Goal: Transaction & Acquisition: Purchase product/service

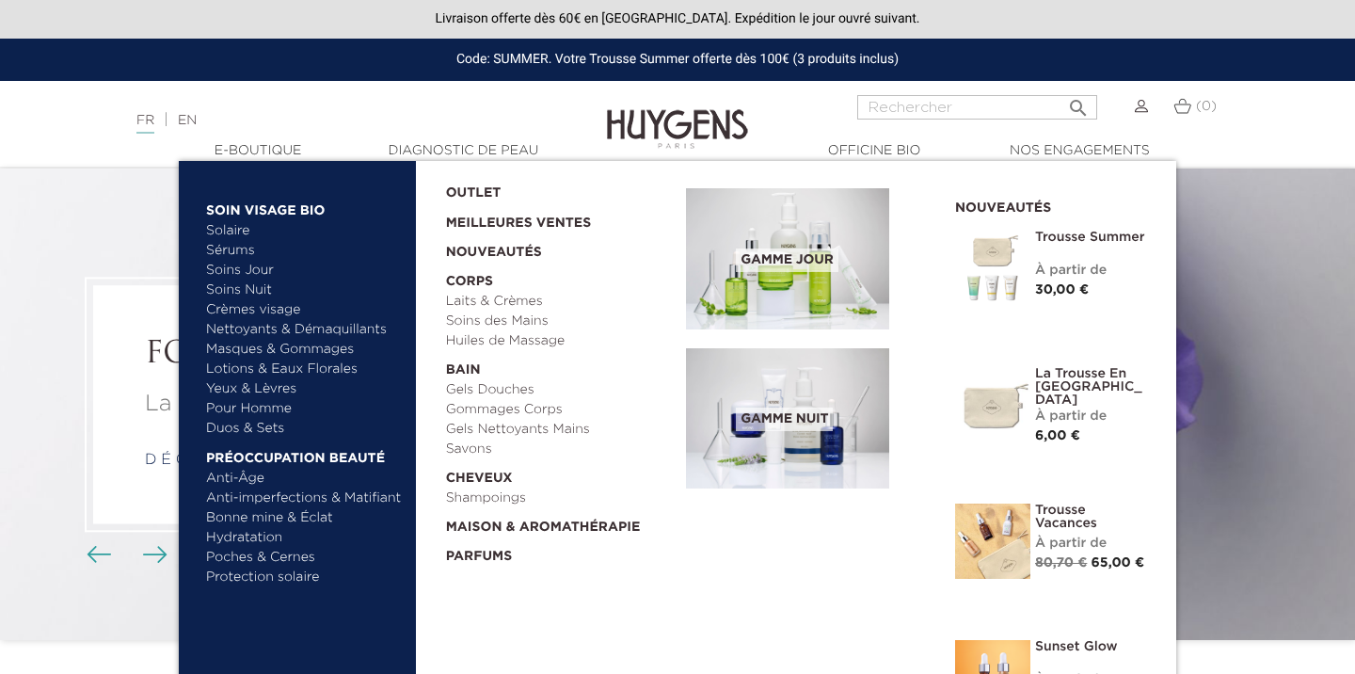
click at [250, 392] on link "Yeux & Lèvres" at bounding box center [304, 389] width 197 height 20
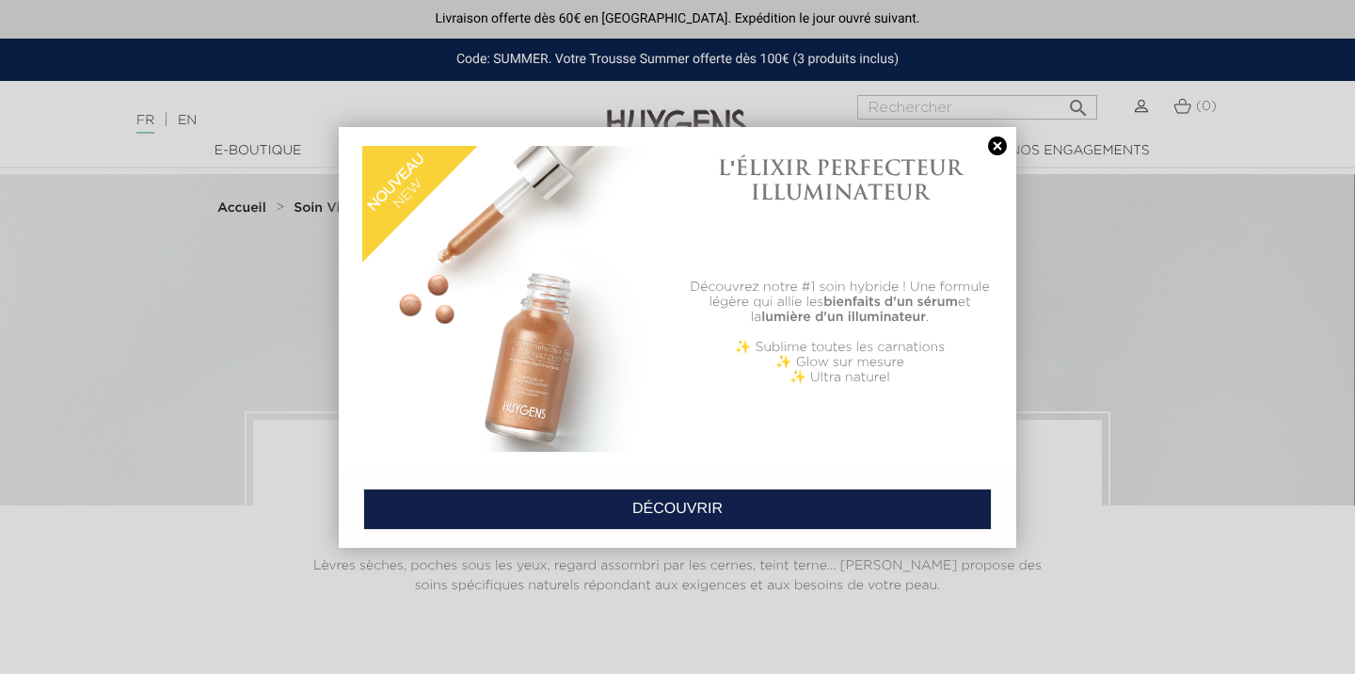
click at [1001, 143] on link at bounding box center [997, 146] width 26 height 20
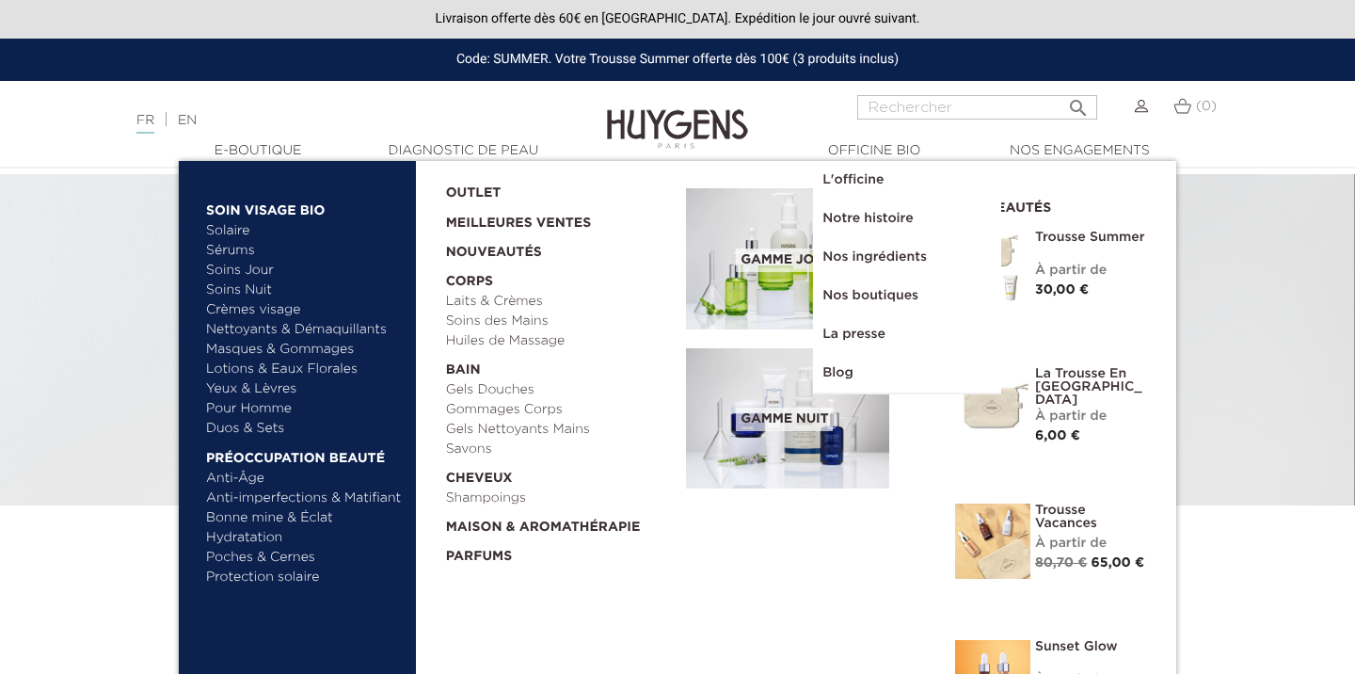
click at [265, 350] on link "Masques & Gommages" at bounding box center [304, 350] width 197 height 20
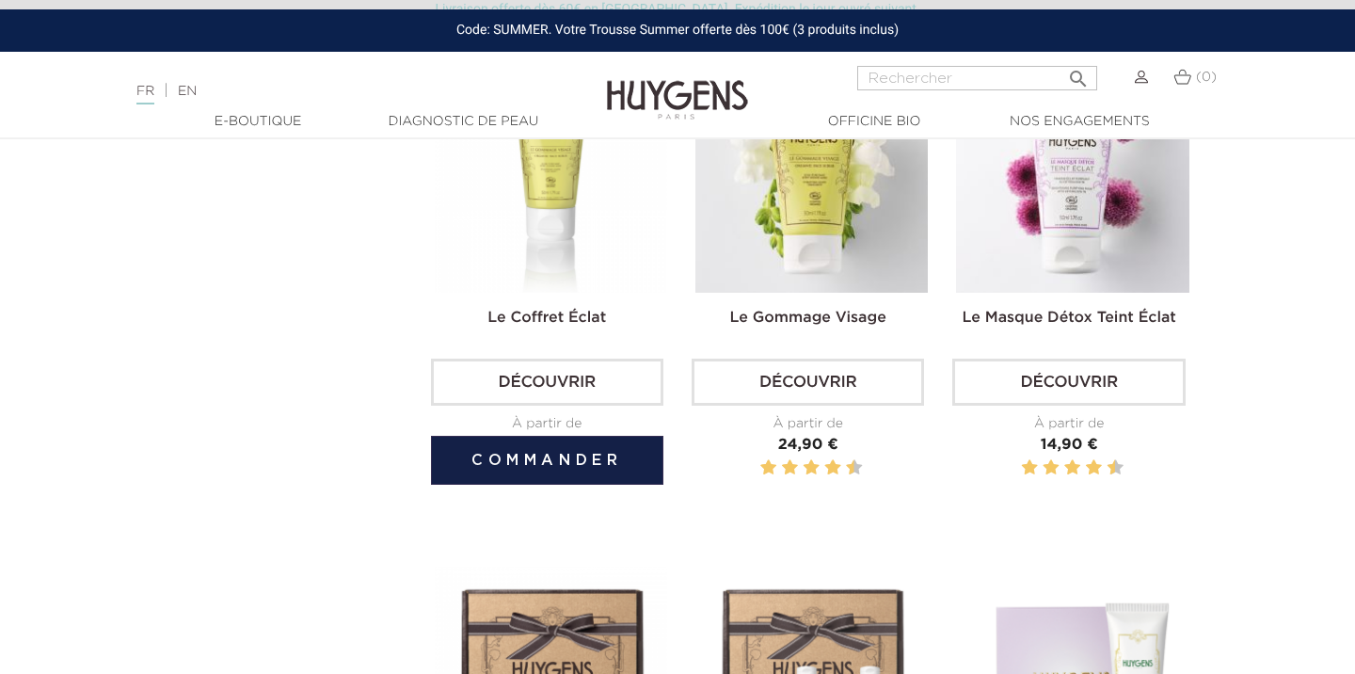
scroll to position [696, 0]
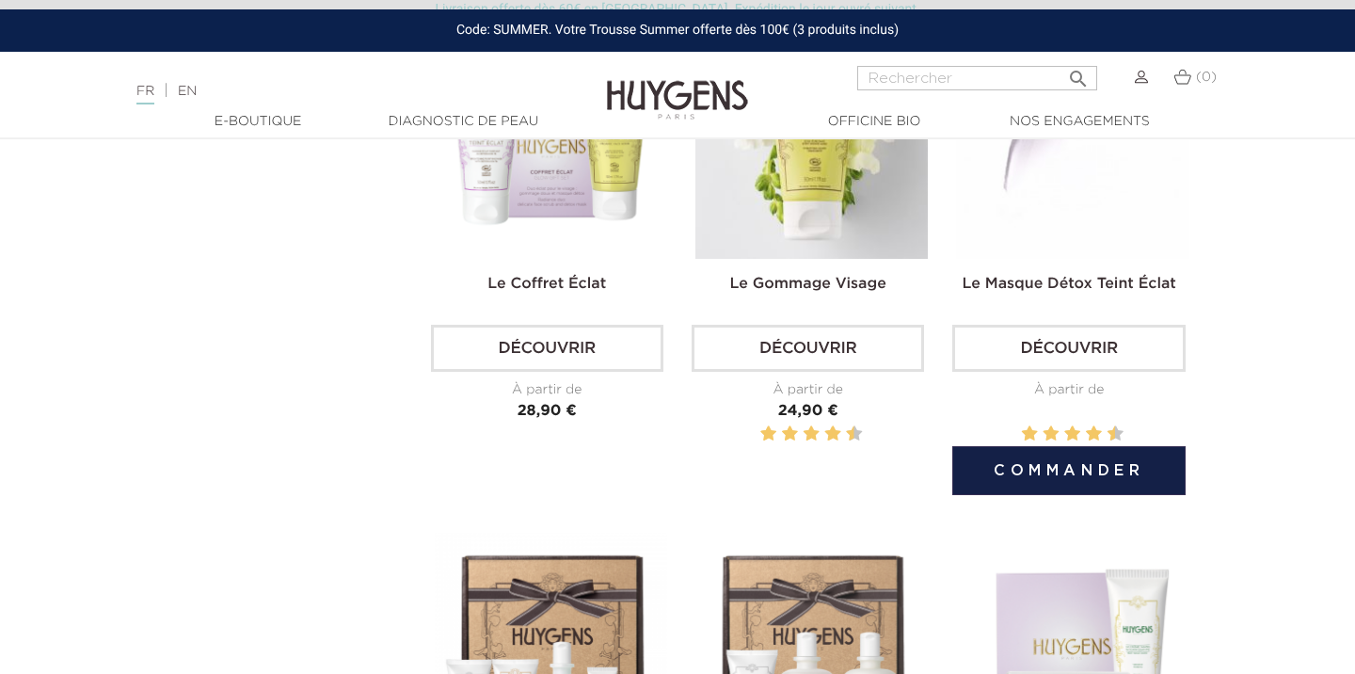
click at [1059, 264] on div "Le Masque Détox Teint Éclat Découvrir À partir de Prix 14,90 €" at bounding box center [1068, 255] width 232 height 459
click at [1054, 353] on link "Découvrir" at bounding box center [1068, 348] width 232 height 47
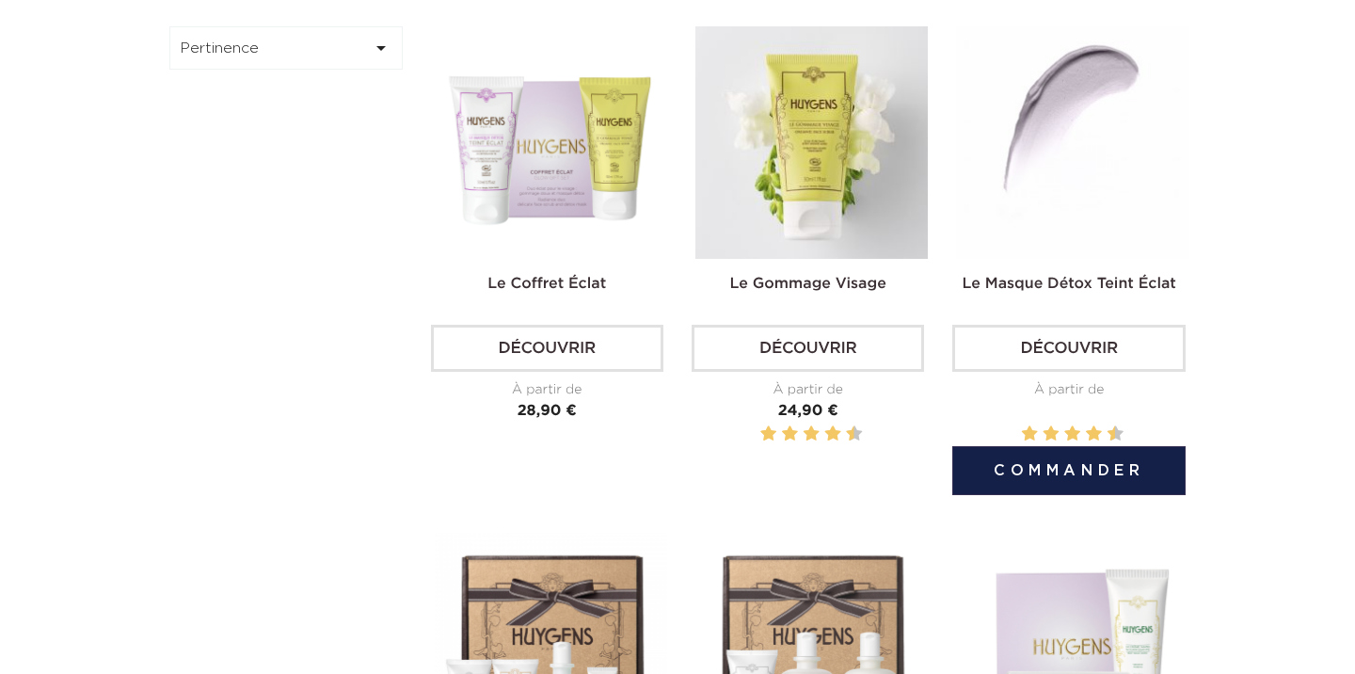
click at [1051, 149] on img at bounding box center [1072, 142] width 232 height 232
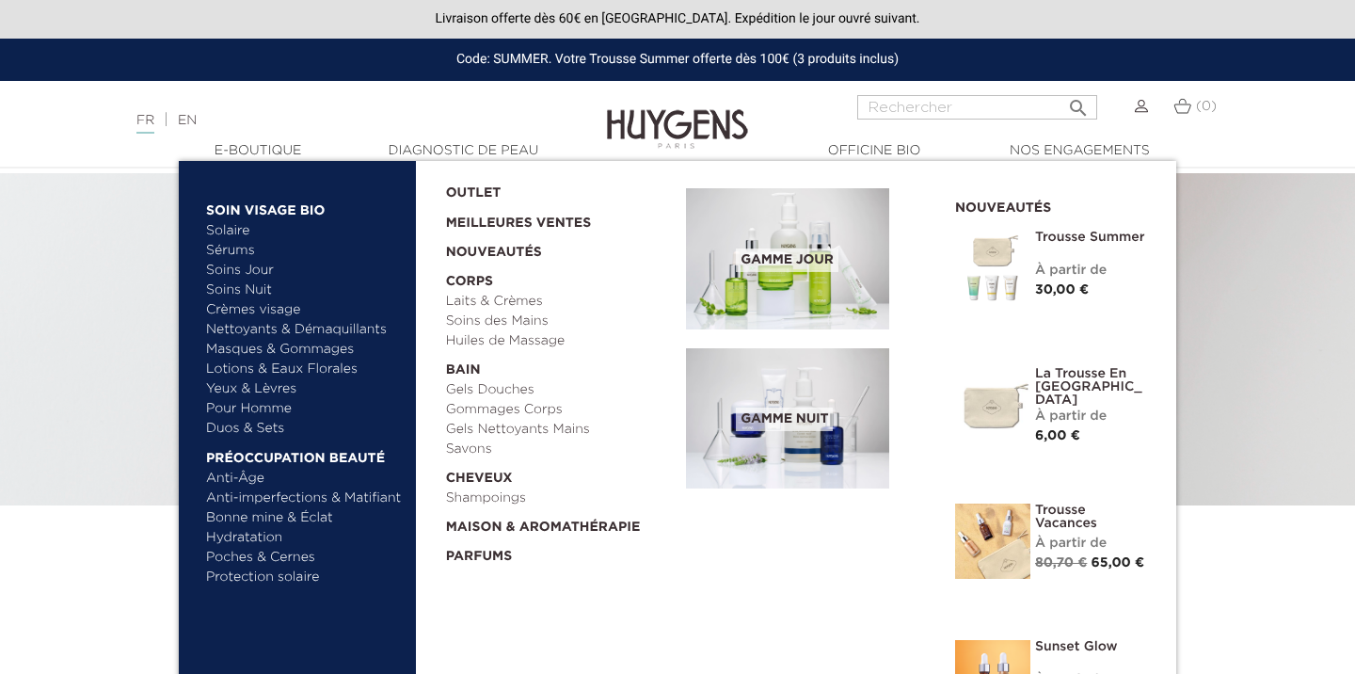
click at [276, 365] on link "Lotions & Eaux Florales" at bounding box center [304, 369] width 197 height 20
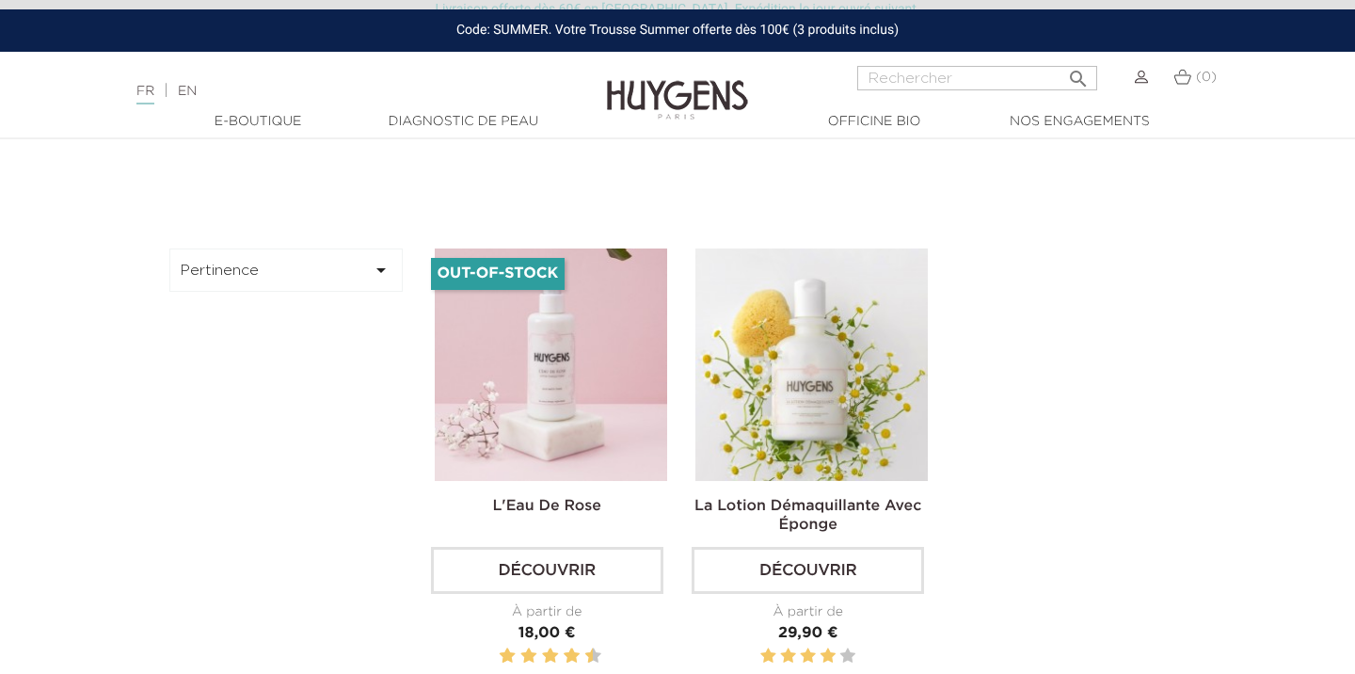
scroll to position [453, 0]
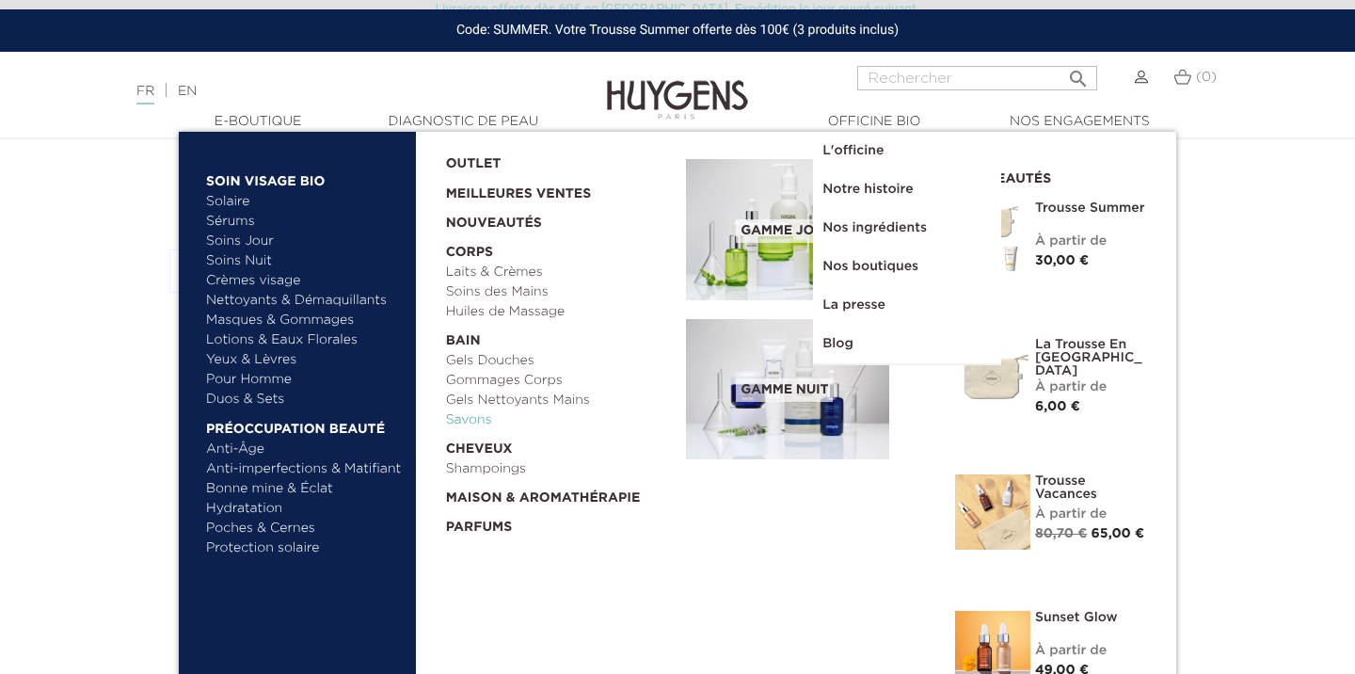
click at [476, 420] on link "Savons" at bounding box center [560, 420] width 228 height 20
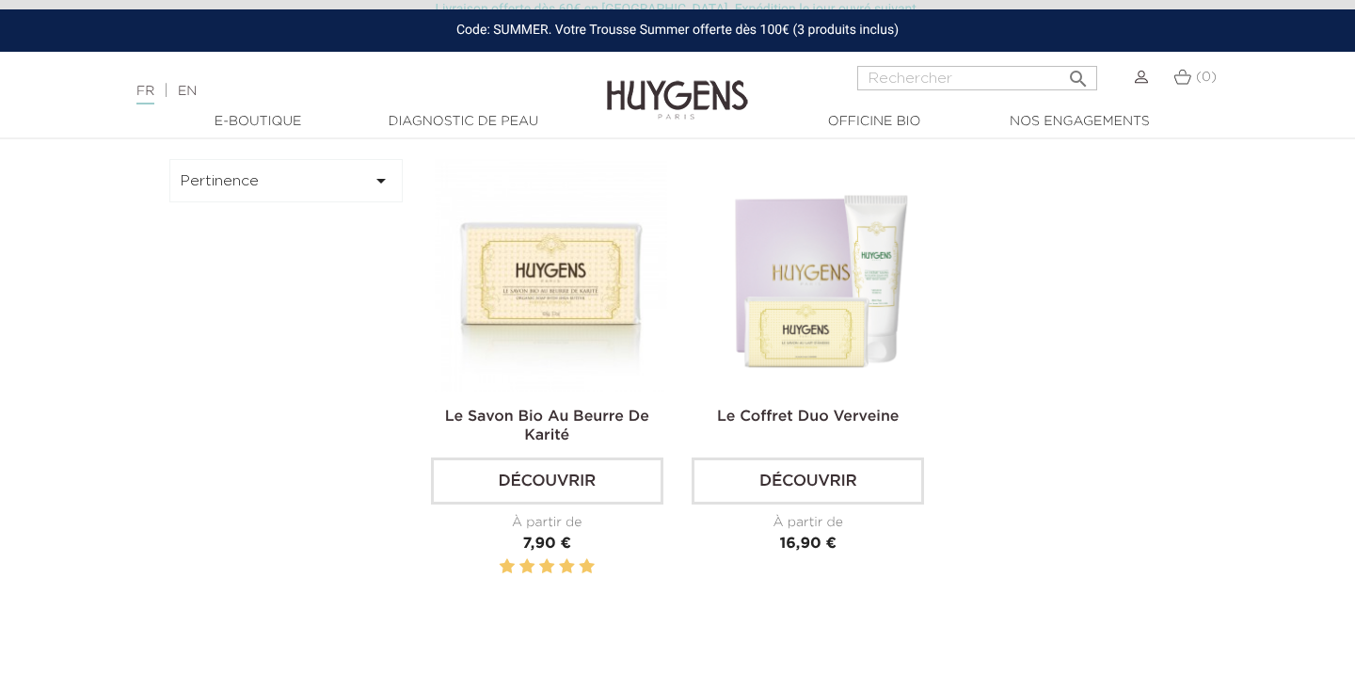
scroll to position [541, 0]
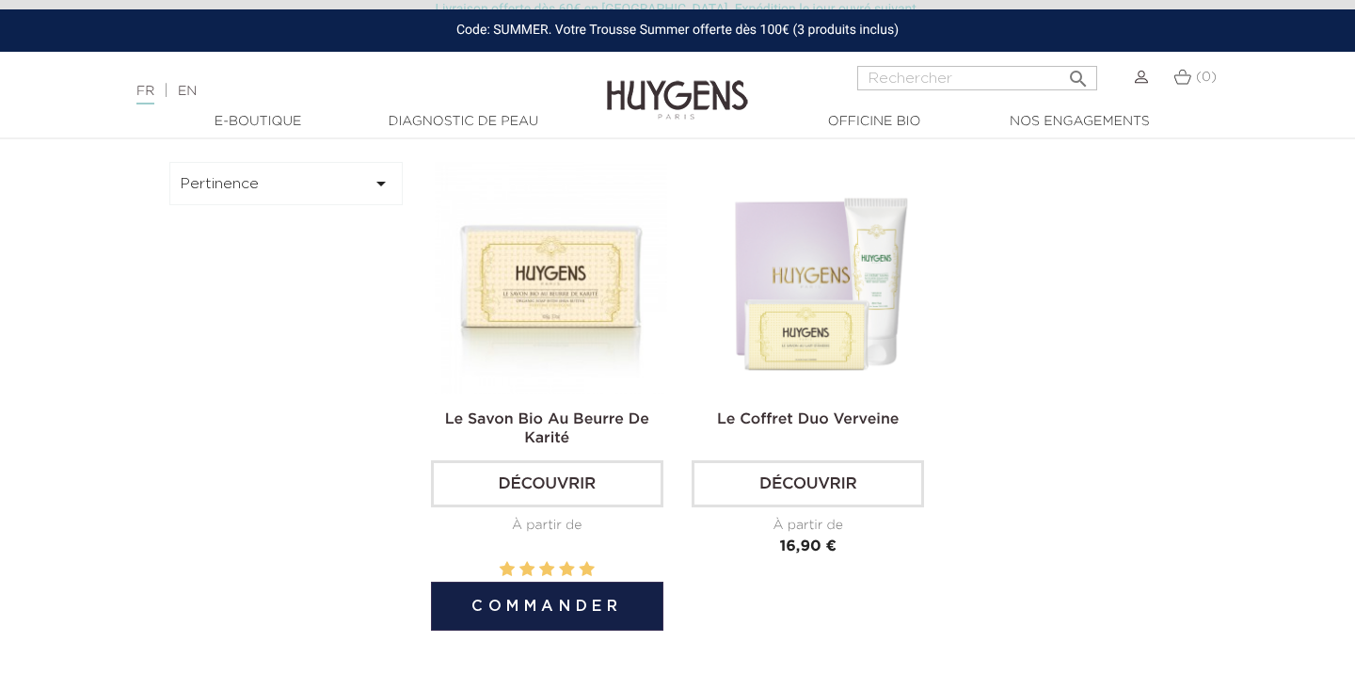
click at [594, 481] on link "Découvrir" at bounding box center [547, 483] width 232 height 47
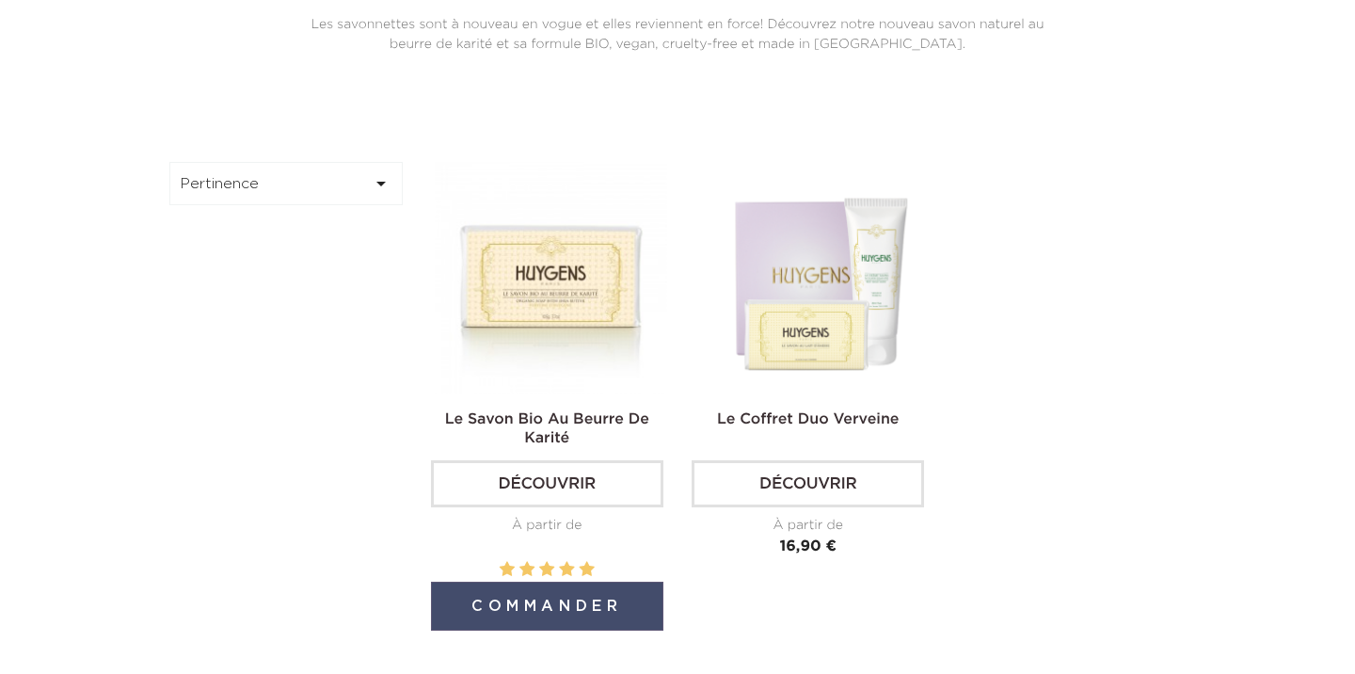
click at [560, 607] on button "Commander" at bounding box center [547, 605] width 232 height 49
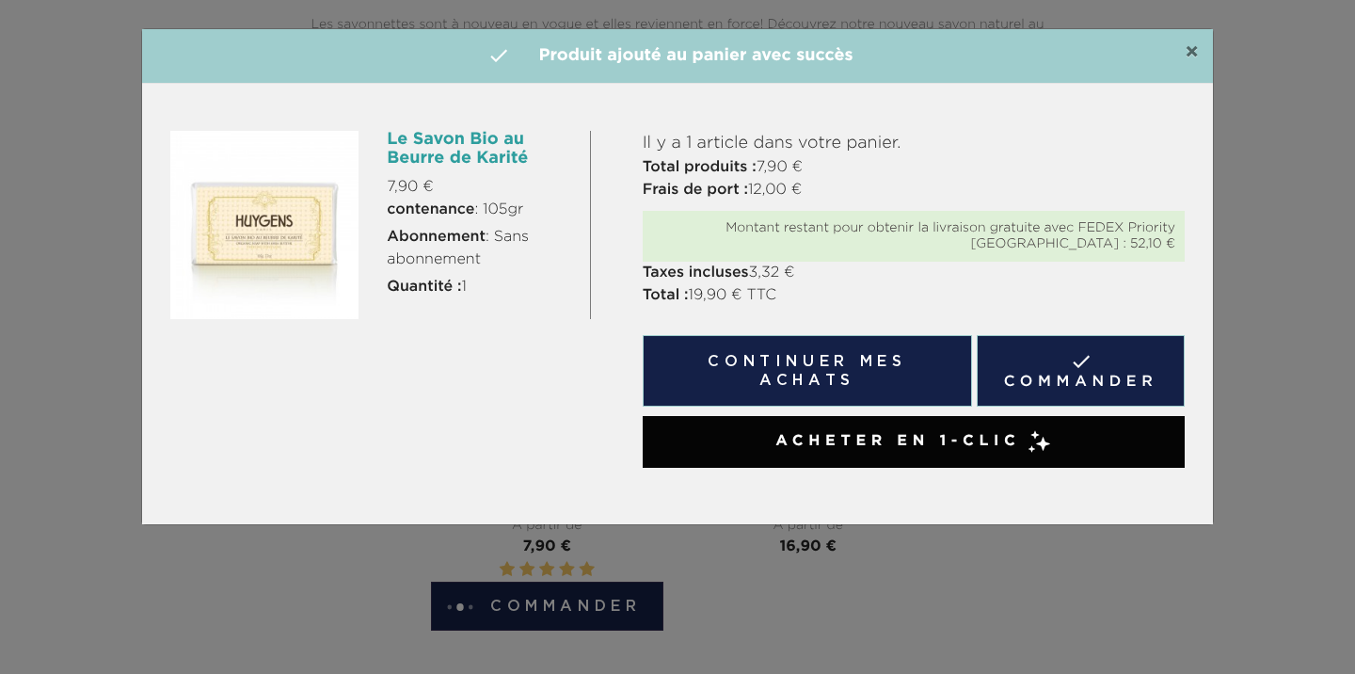
click at [1186, 53] on span "×" at bounding box center [1192, 52] width 14 height 23
